Goal: Check status: Check status

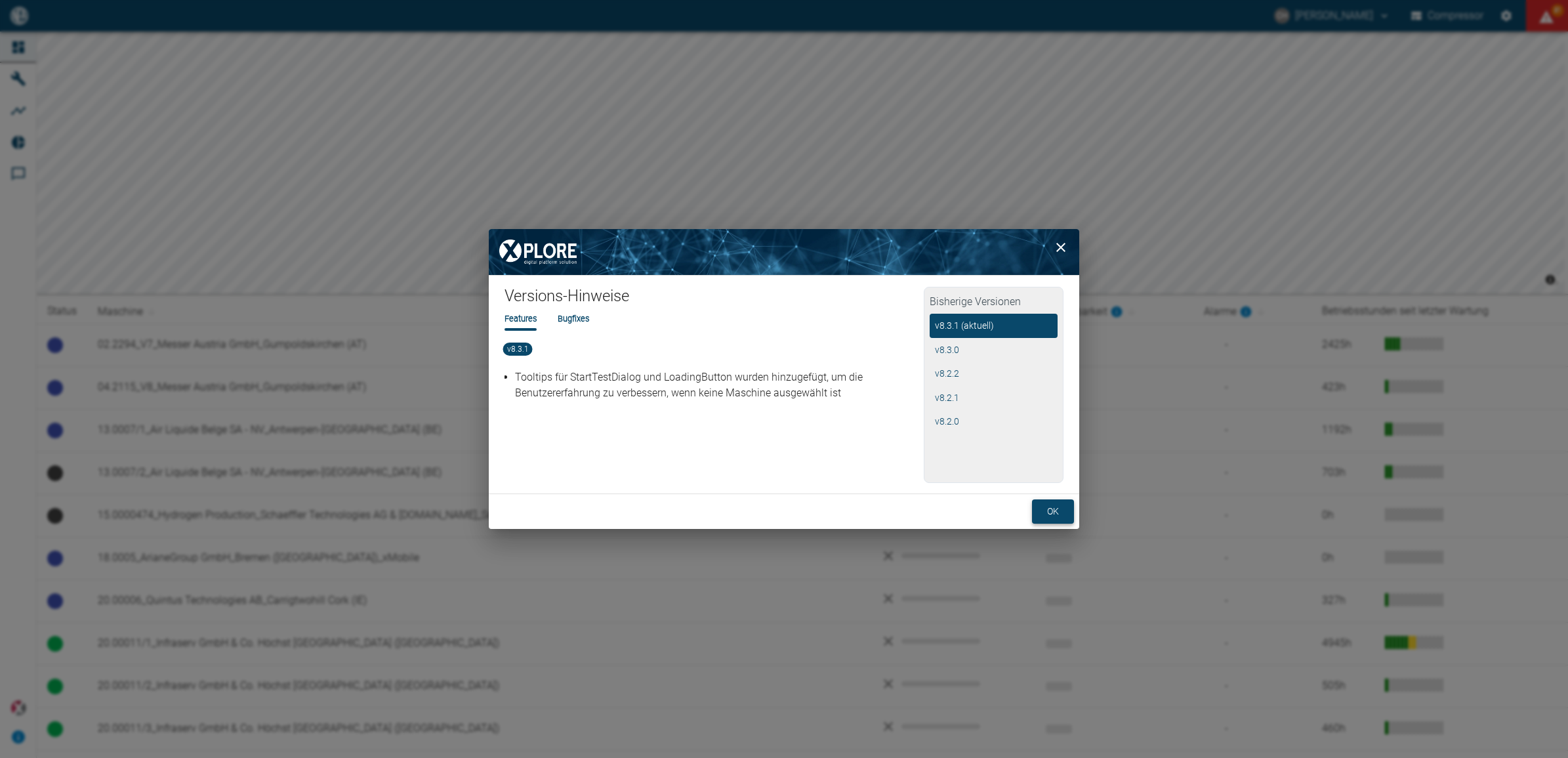
click at [1064, 512] on button "ok" at bounding box center [1053, 512] width 42 height 24
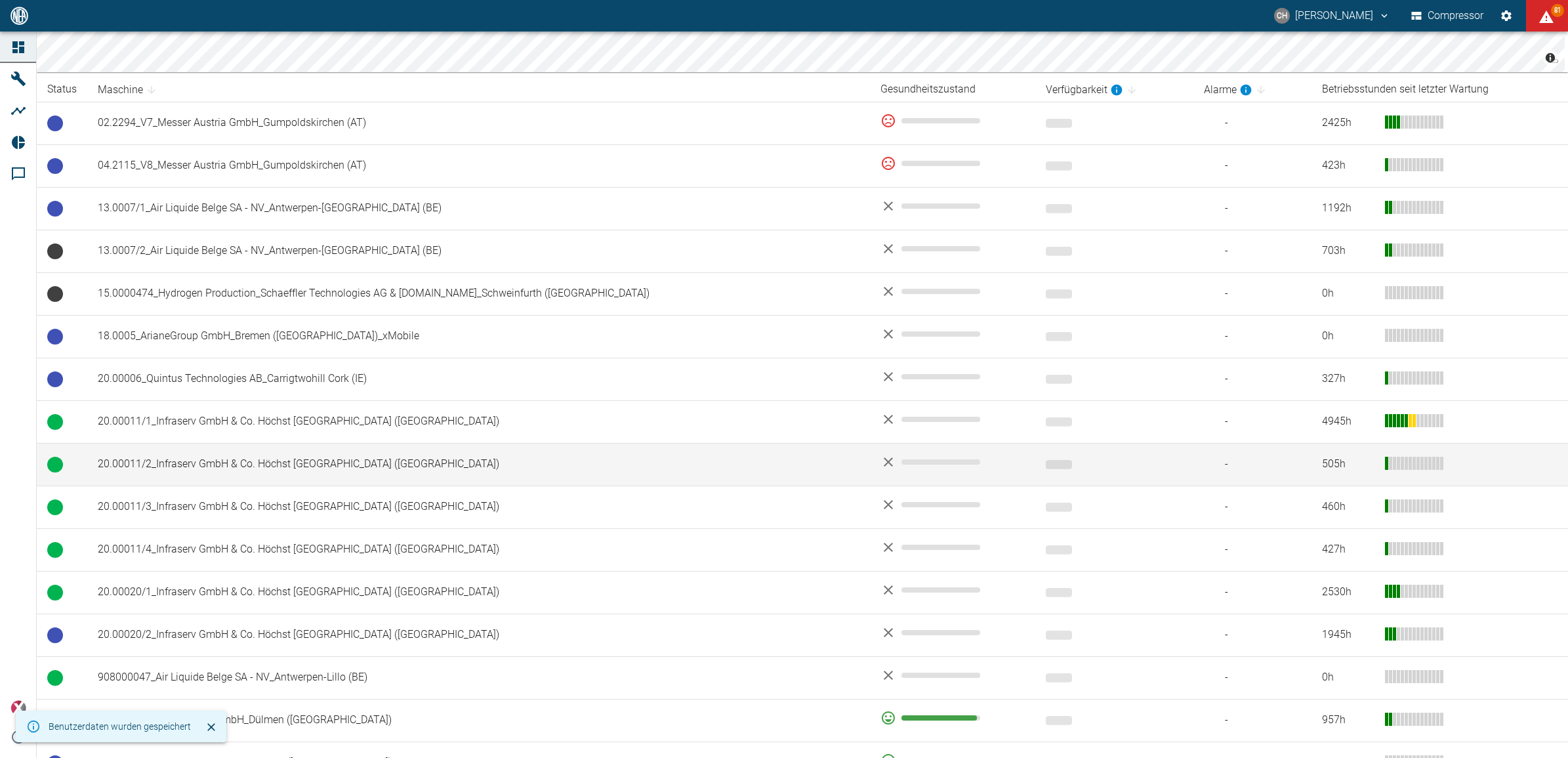
scroll to position [246, 0]
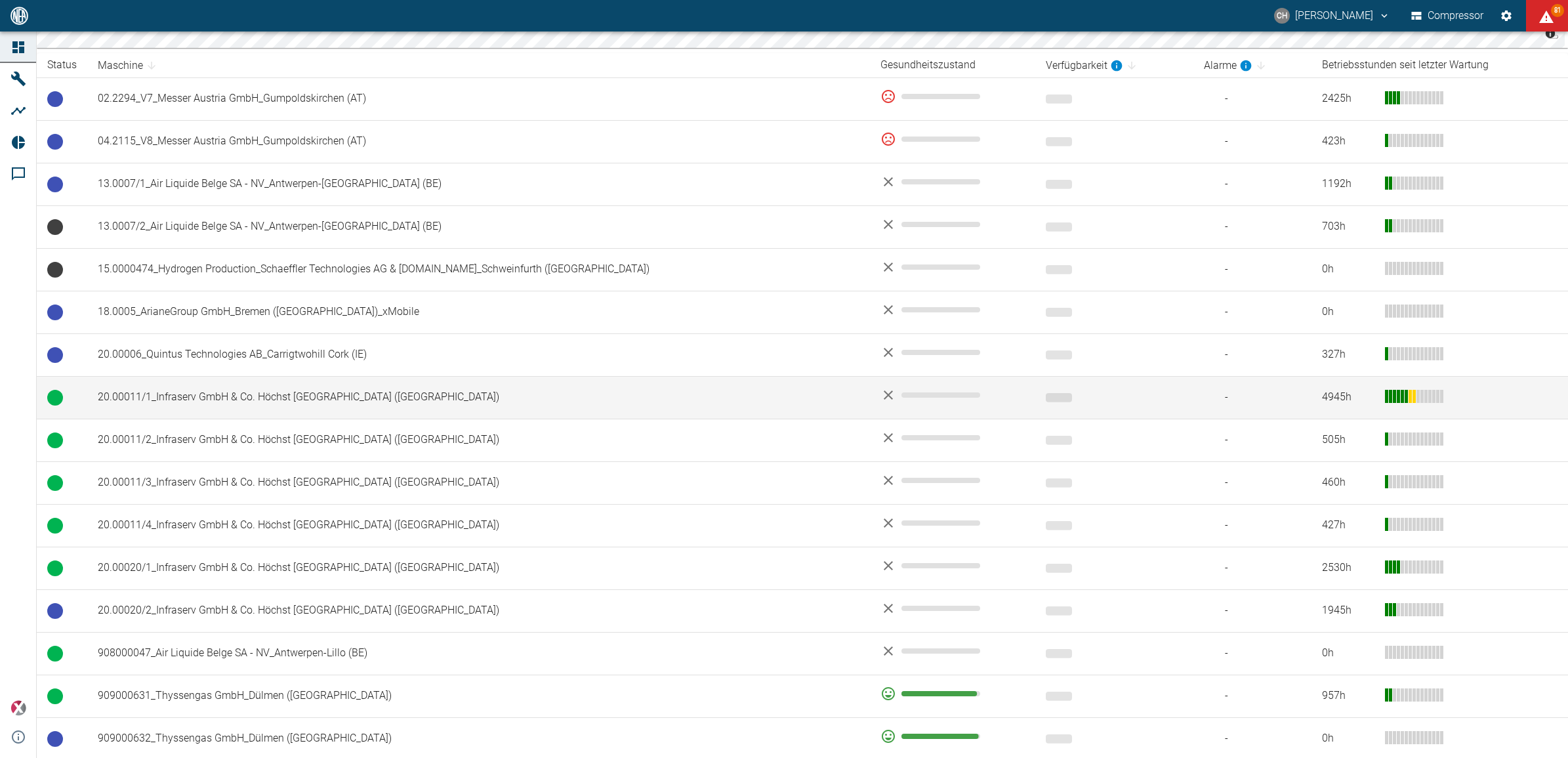
click at [713, 398] on td "20.00011/1_Infraserv GmbH & Co. Höchst [GEOGRAPHIC_DATA] ([GEOGRAPHIC_DATA])" at bounding box center [478, 397] width 783 height 42
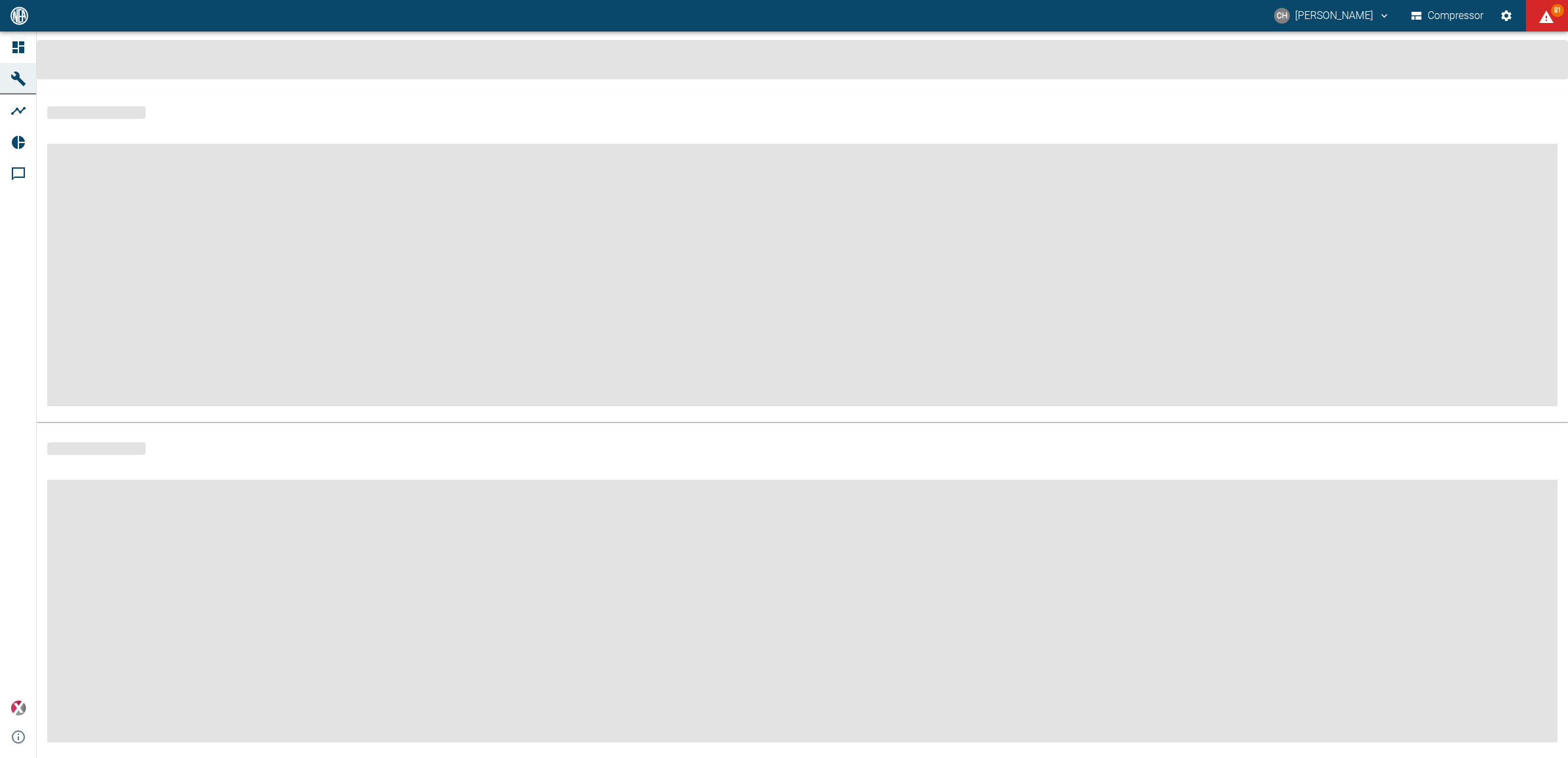
scroll to position [5, 0]
